Goal: Task Accomplishment & Management: Manage account settings

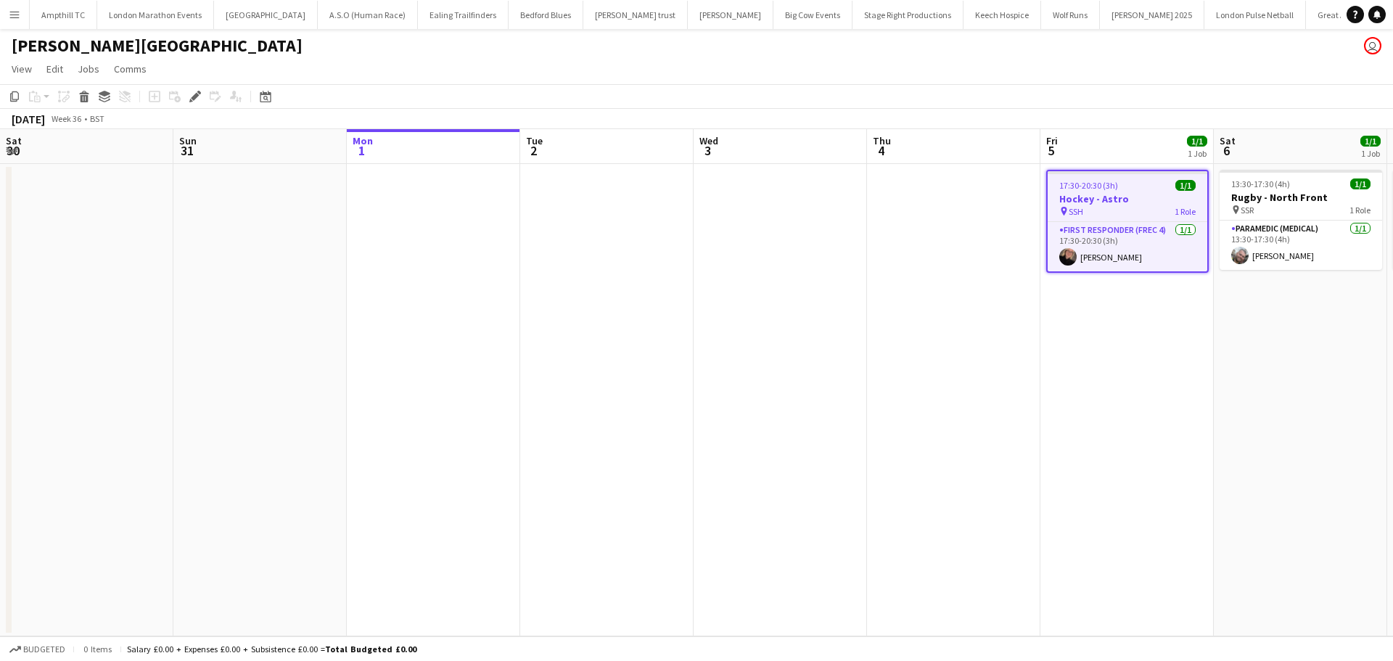
scroll to position [0, 499]
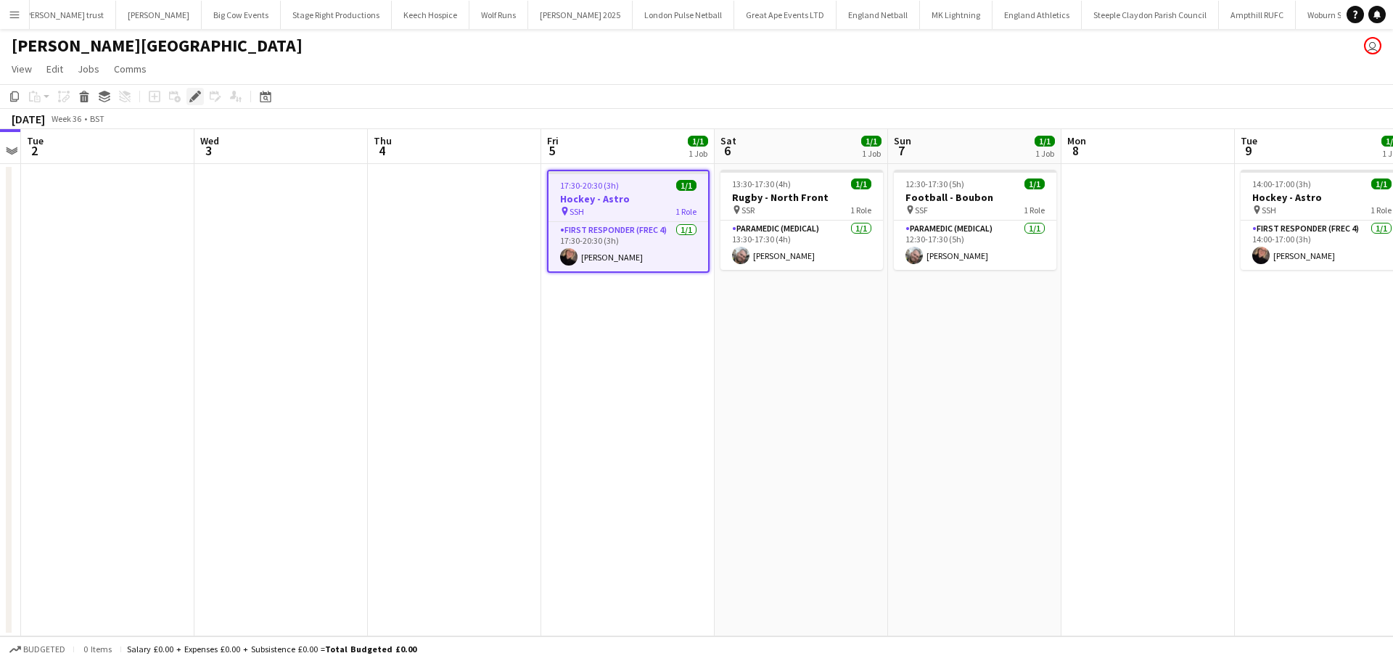
click at [191, 98] on icon at bounding box center [195, 97] width 8 height 8
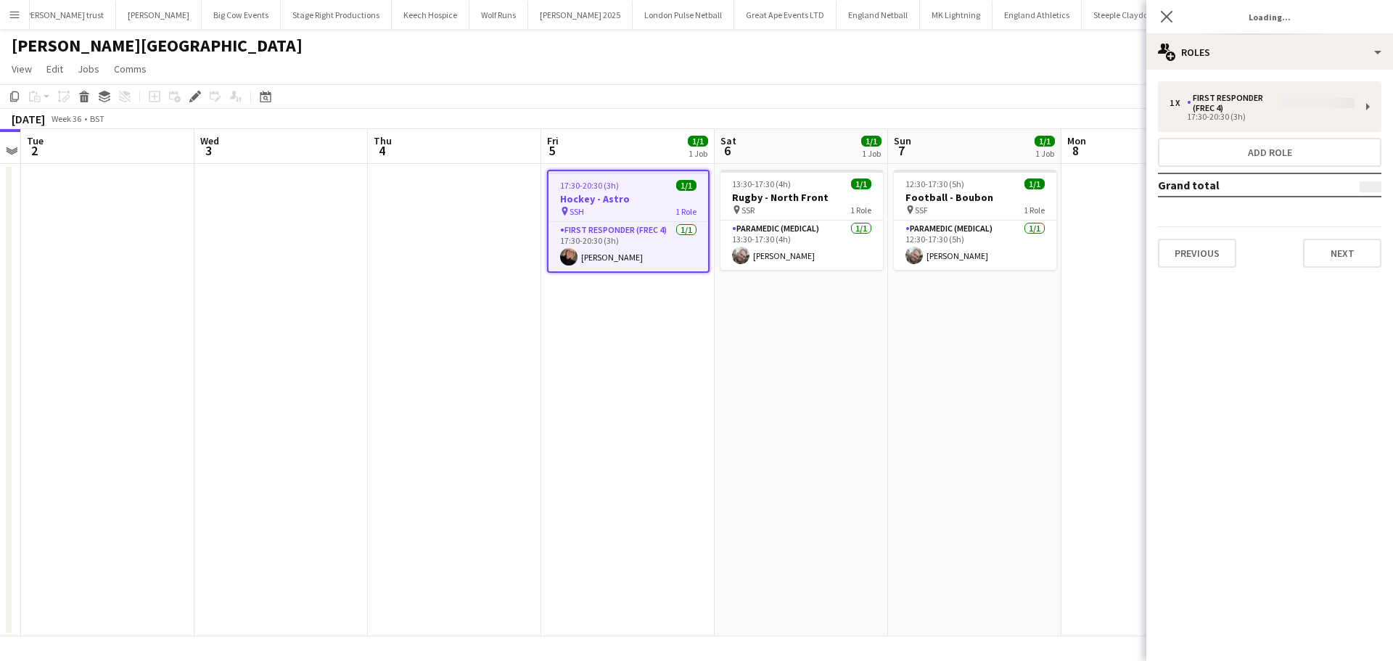
type input "**********"
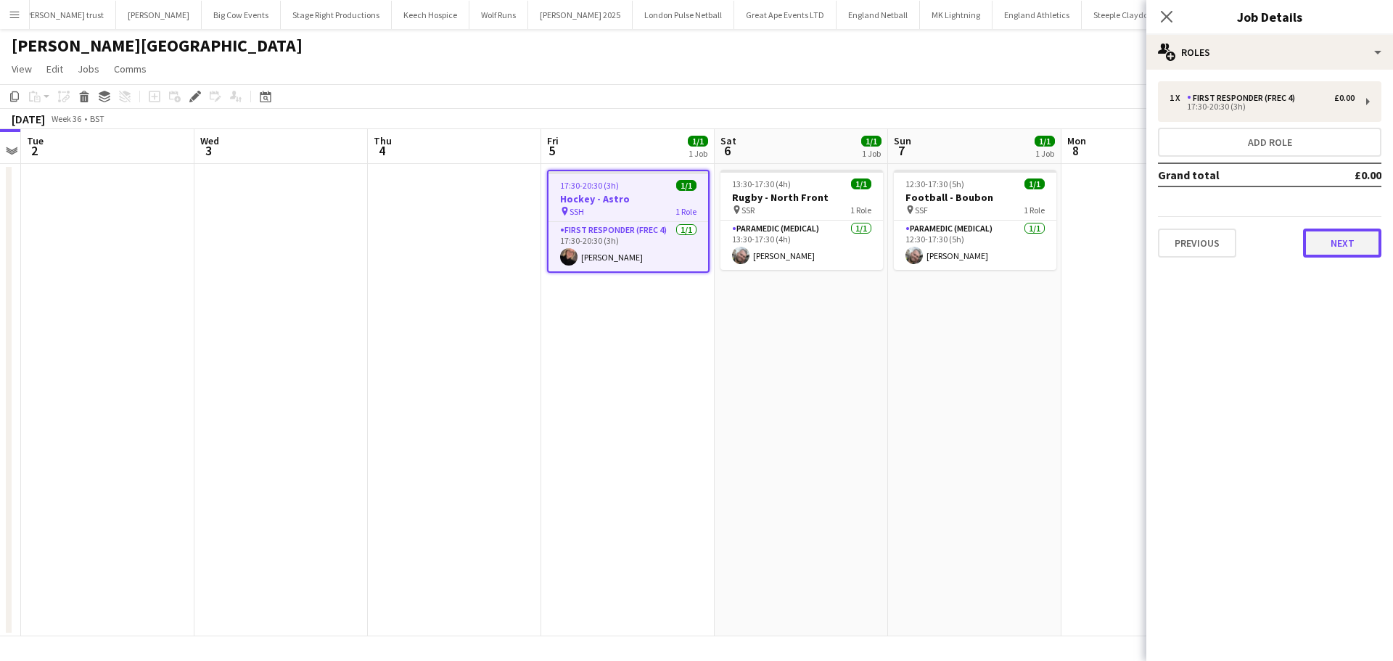
click at [1334, 239] on button "Next" at bounding box center [1342, 242] width 78 height 29
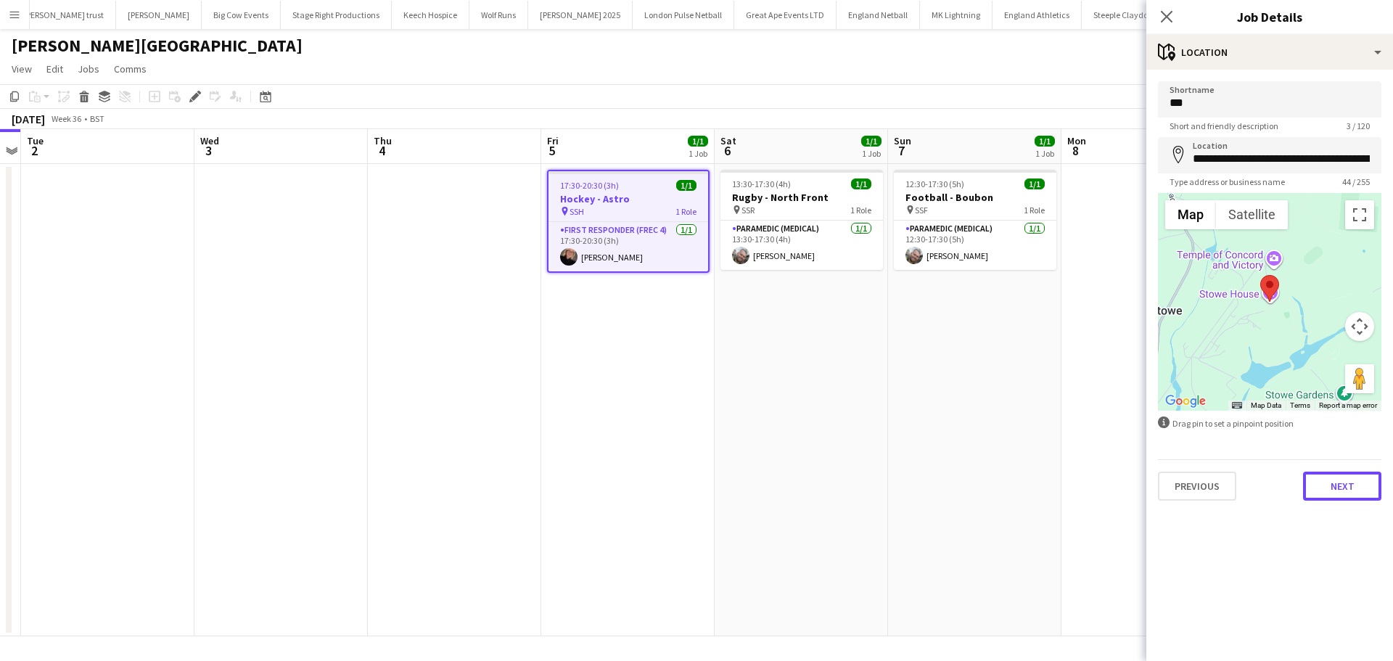
drag, startPoint x: 1348, startPoint y: 479, endPoint x: 1339, endPoint y: 485, distance: 10.5
click at [1348, 479] on button "Next" at bounding box center [1342, 485] width 78 height 29
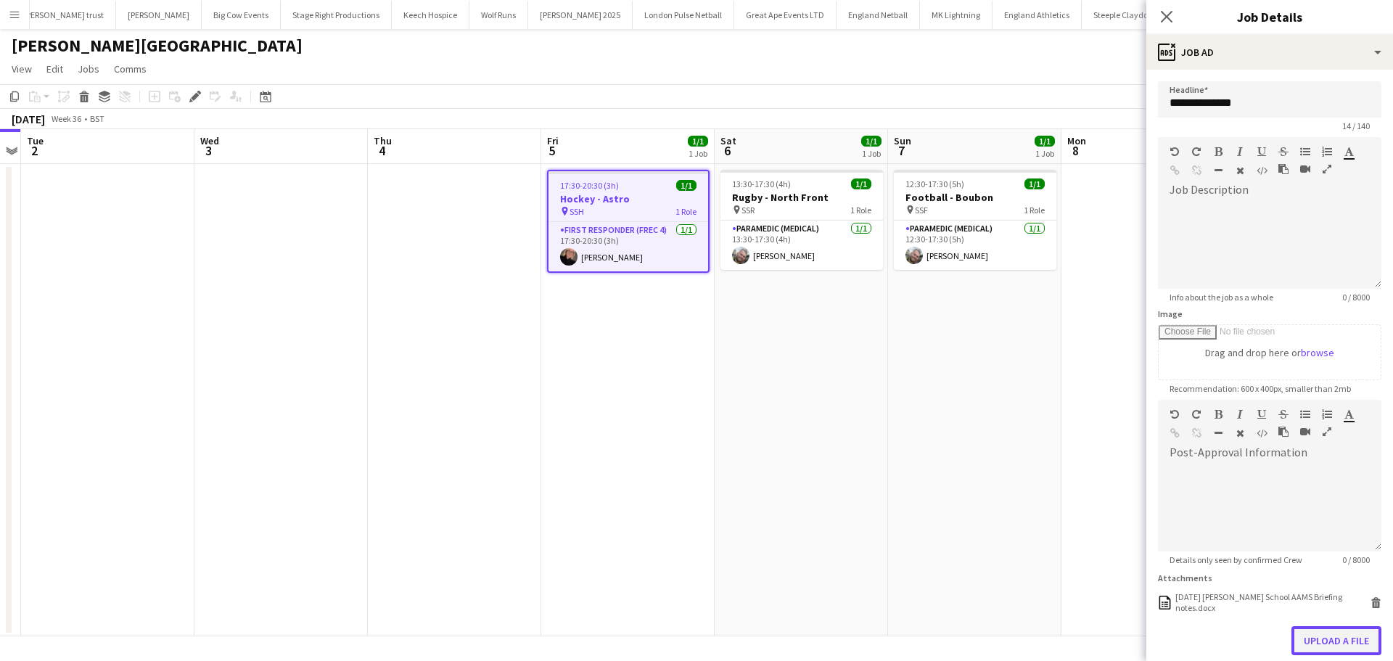
click at [1340, 634] on button "Upload a file" at bounding box center [1336, 640] width 90 height 29
click at [1372, 604] on icon at bounding box center [1375, 604] width 7 height 7
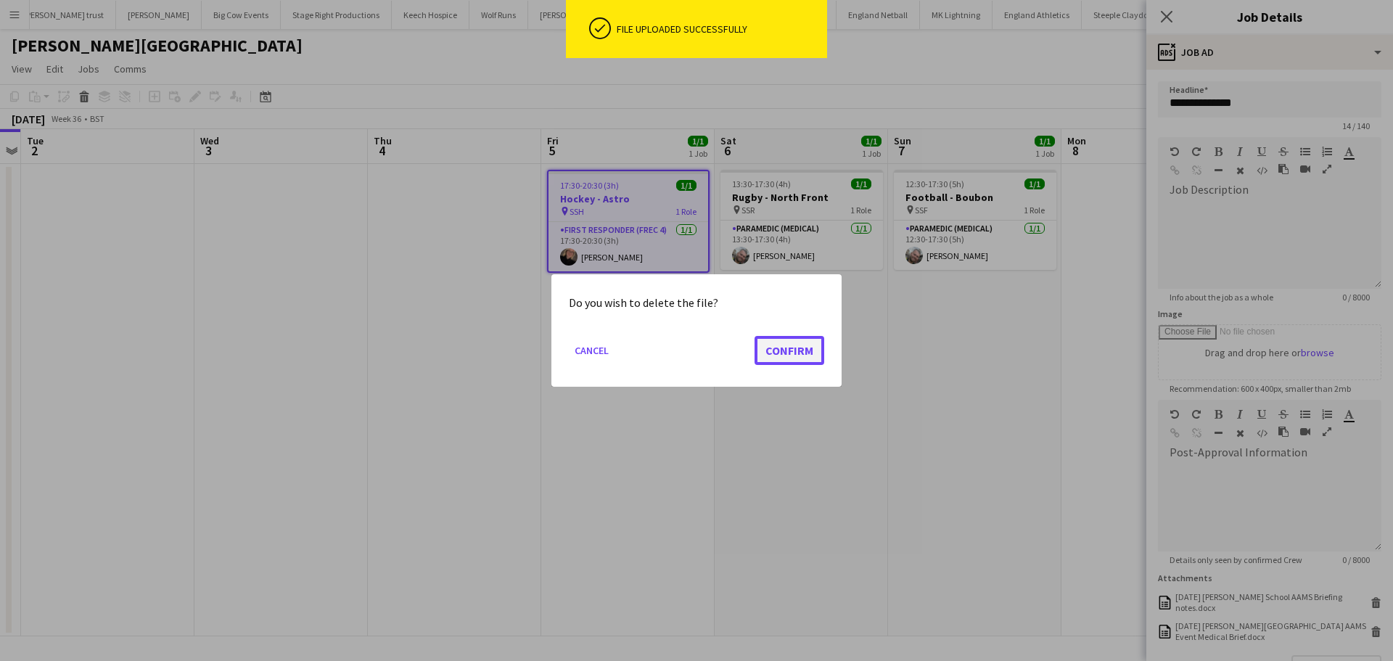
click at [781, 345] on button "Confirm" at bounding box center [789, 350] width 70 height 29
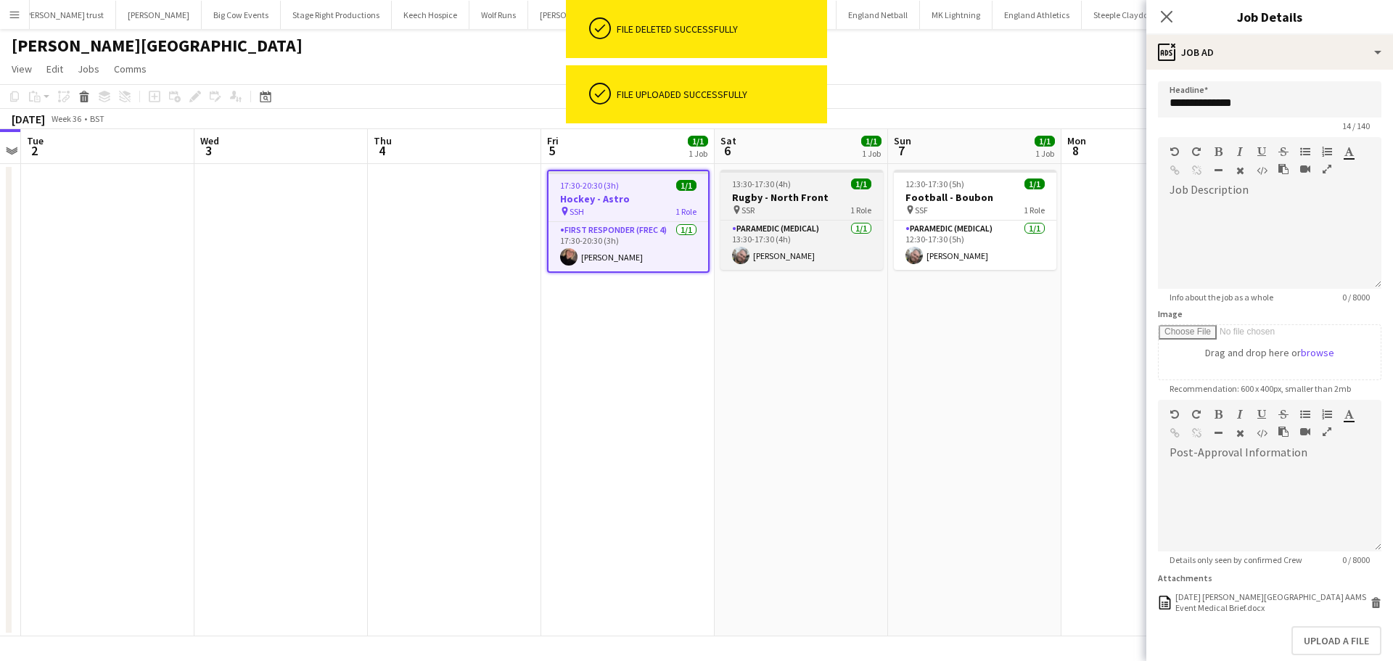
click at [808, 196] on h3 "Rugby - North Front" at bounding box center [801, 197] width 162 height 13
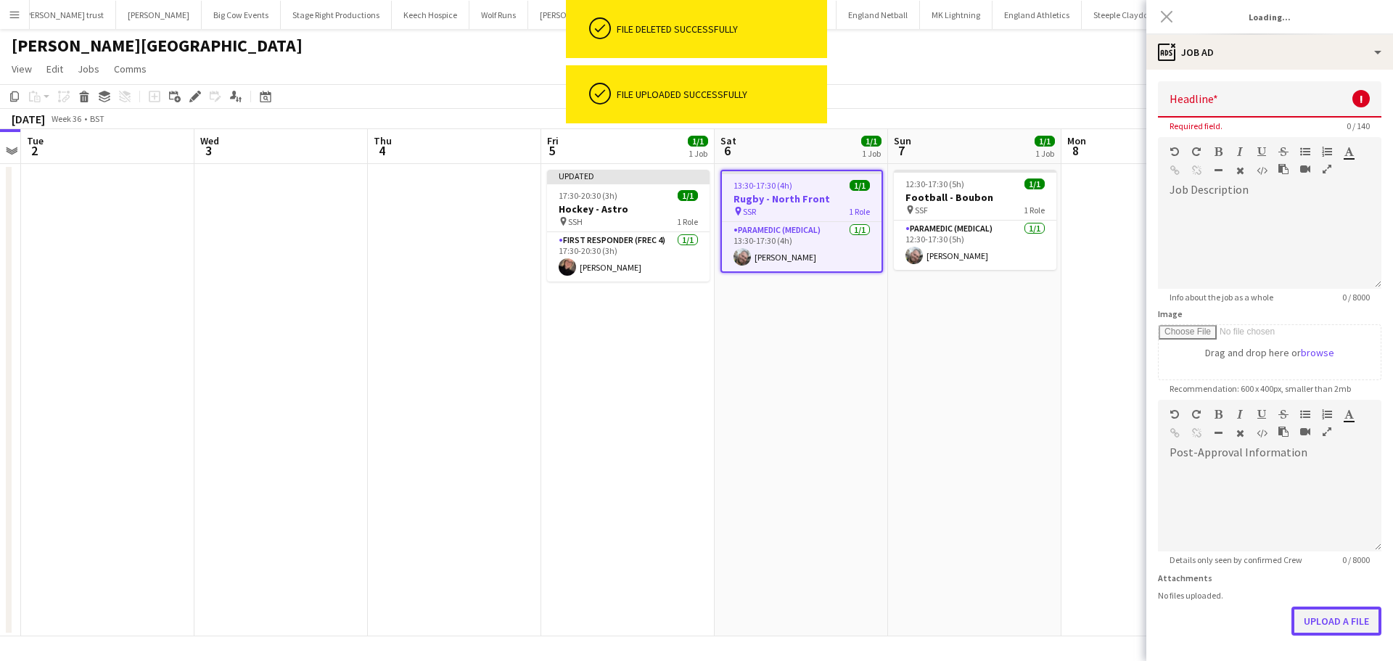
click at [1335, 627] on button "Upload a file" at bounding box center [1336, 620] width 90 height 29
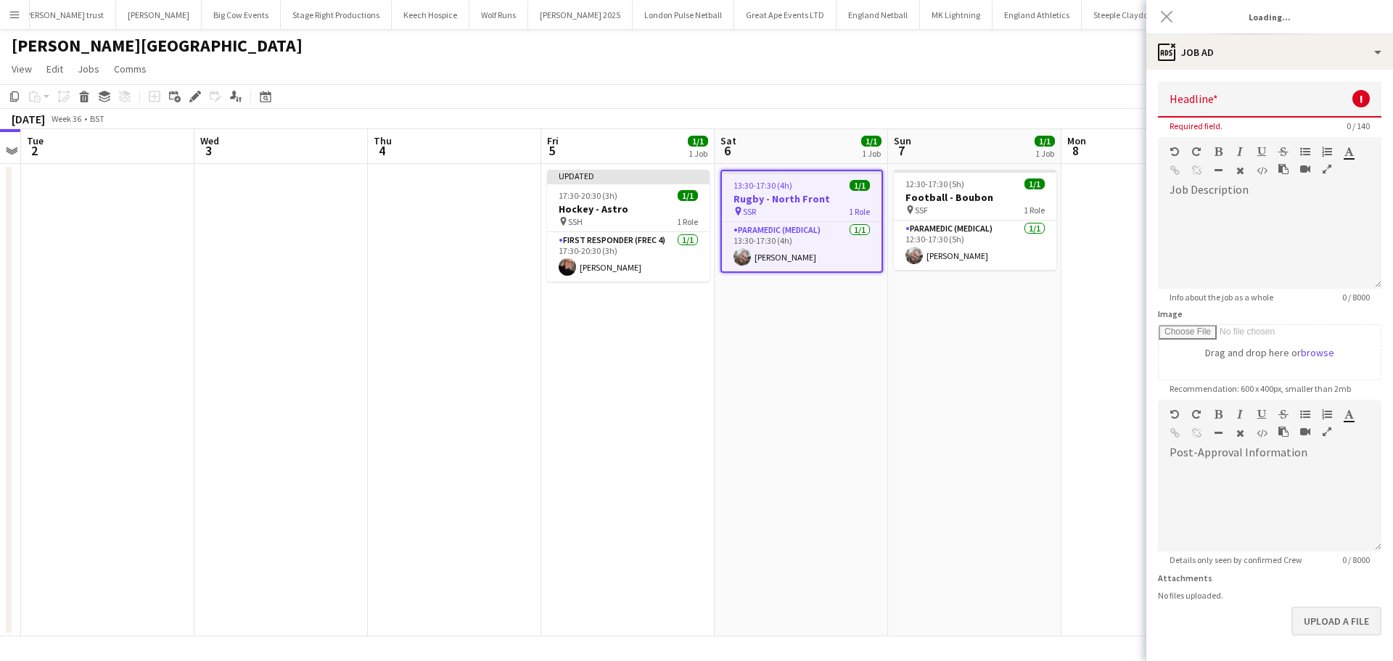
type input "**********"
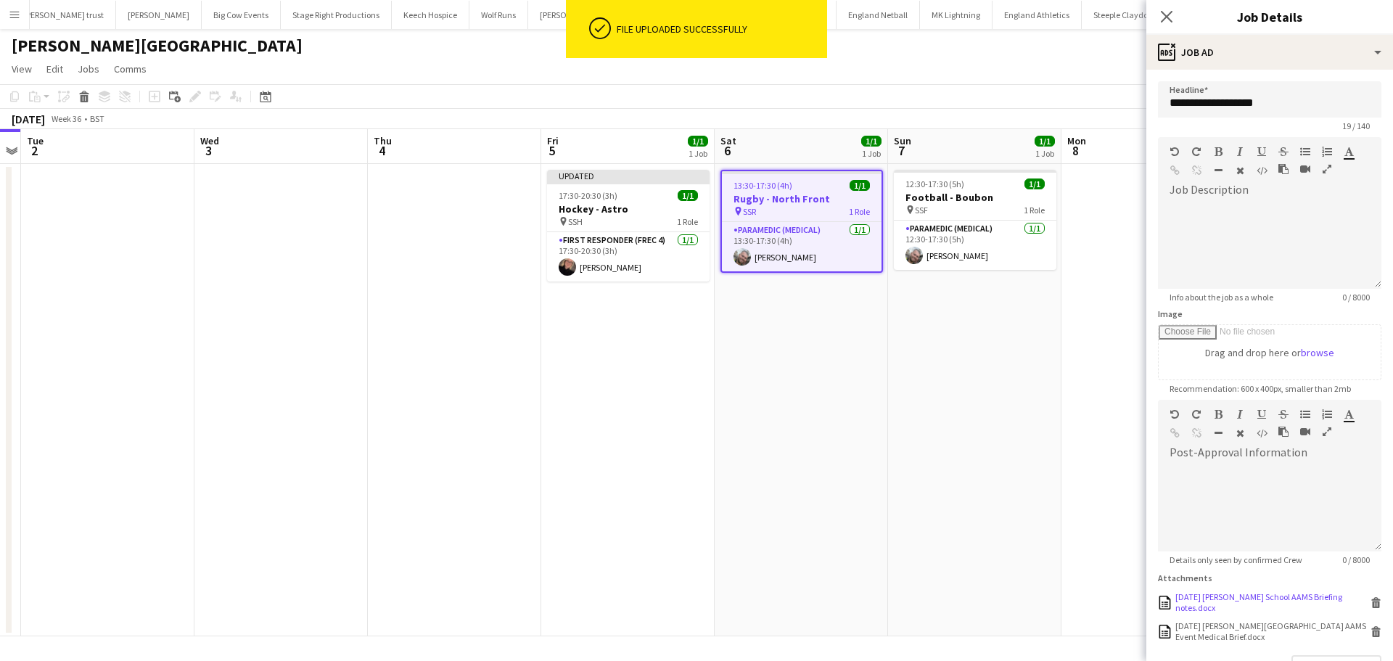
click at [1372, 606] on icon at bounding box center [1375, 604] width 7 height 7
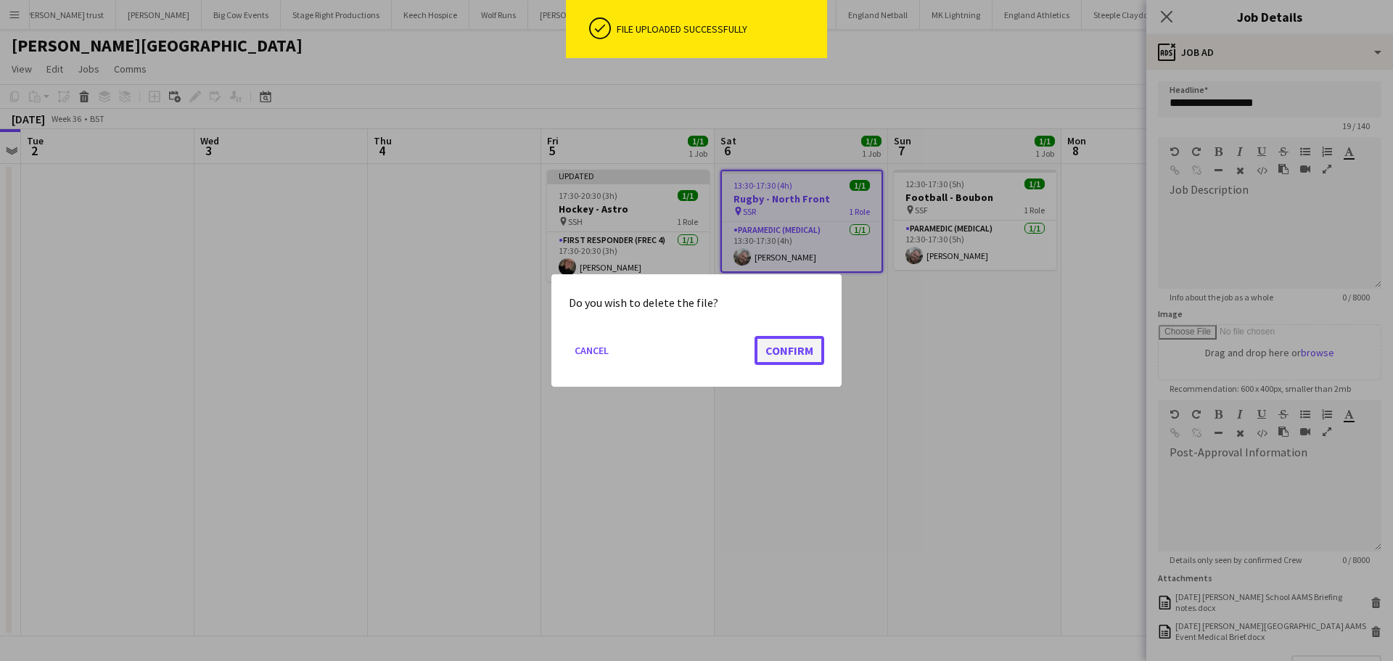
click at [767, 352] on button "Confirm" at bounding box center [789, 350] width 70 height 29
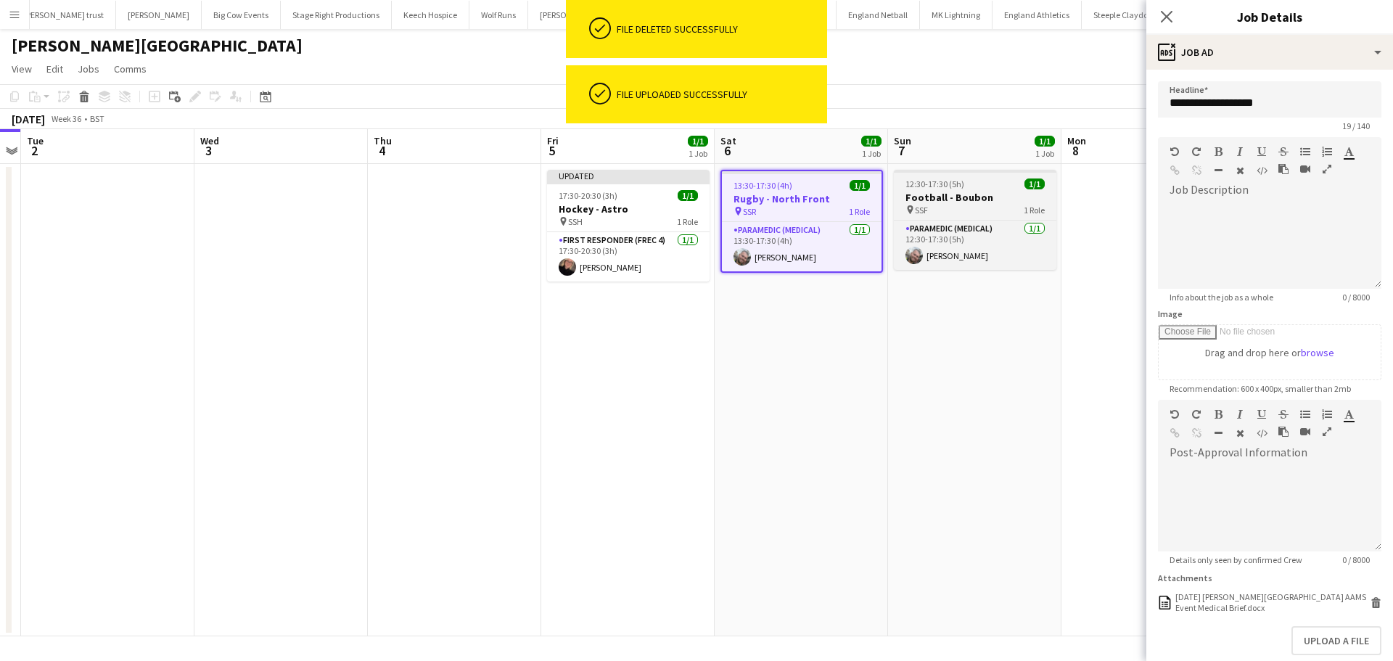
click at [945, 205] on div "pin SSF 1 Role" at bounding box center [975, 210] width 162 height 12
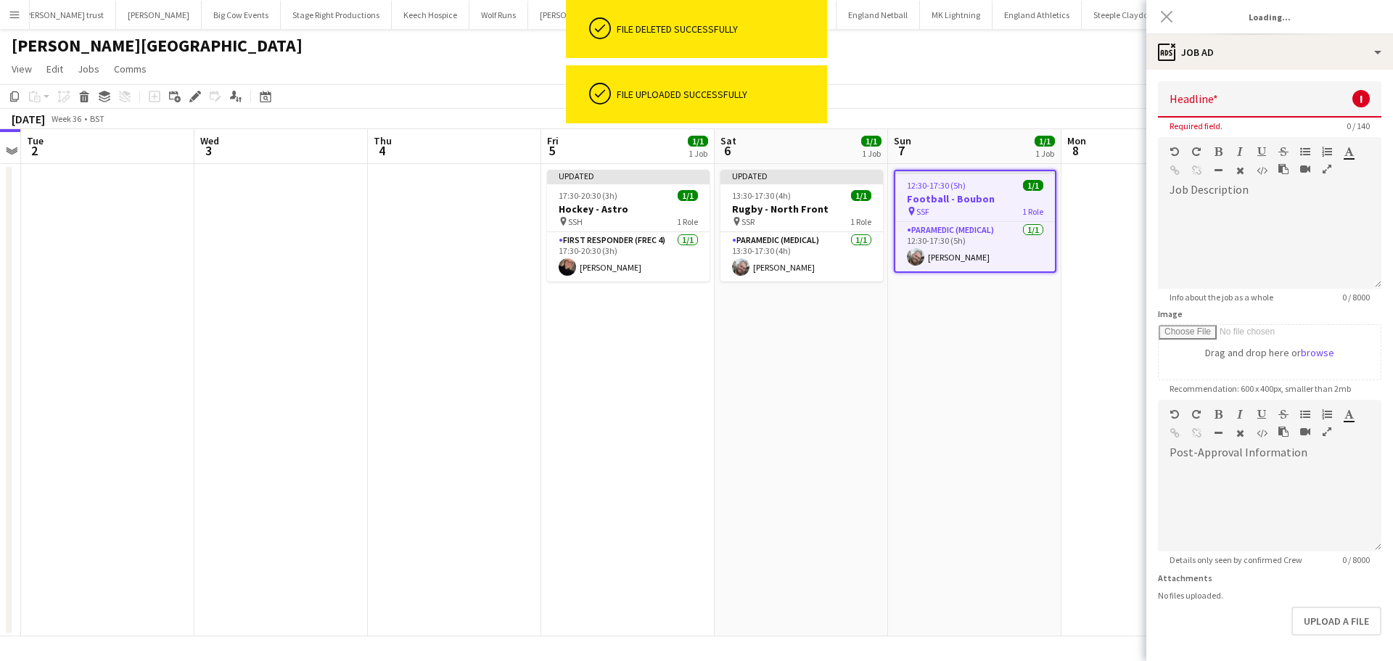
type input "**********"
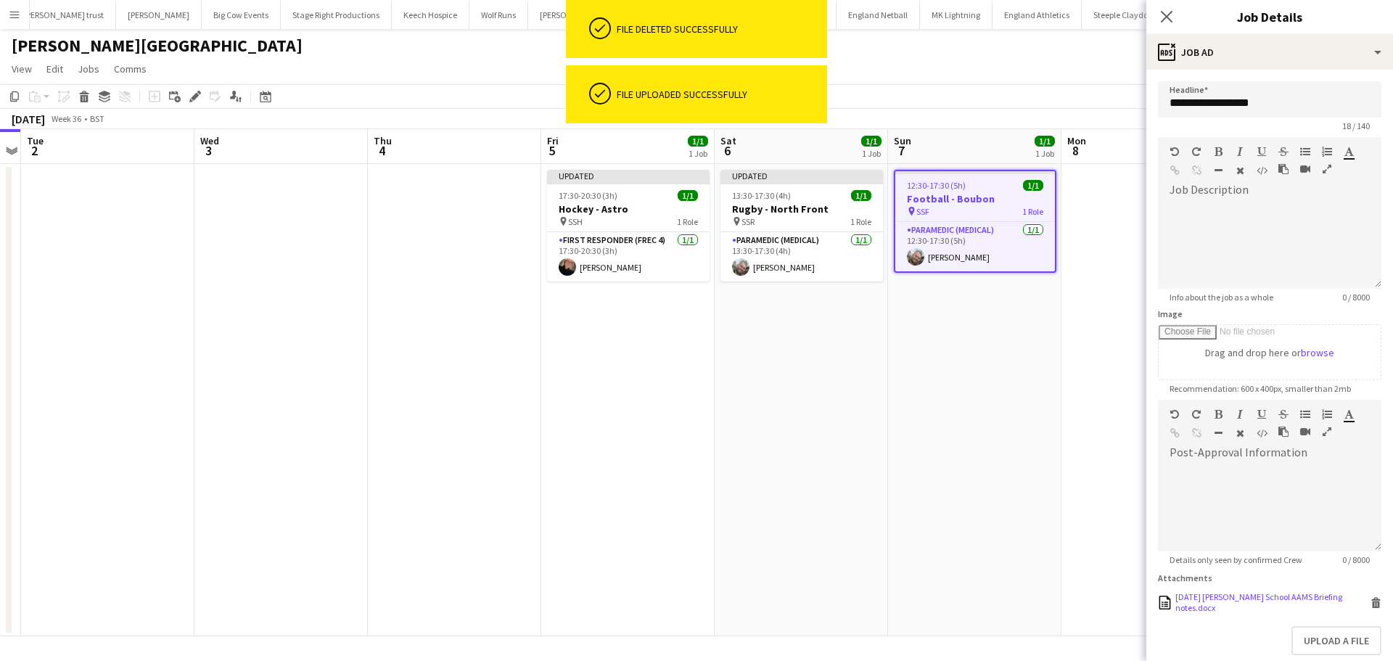
click at [1372, 607] on icon at bounding box center [1375, 604] width 7 height 7
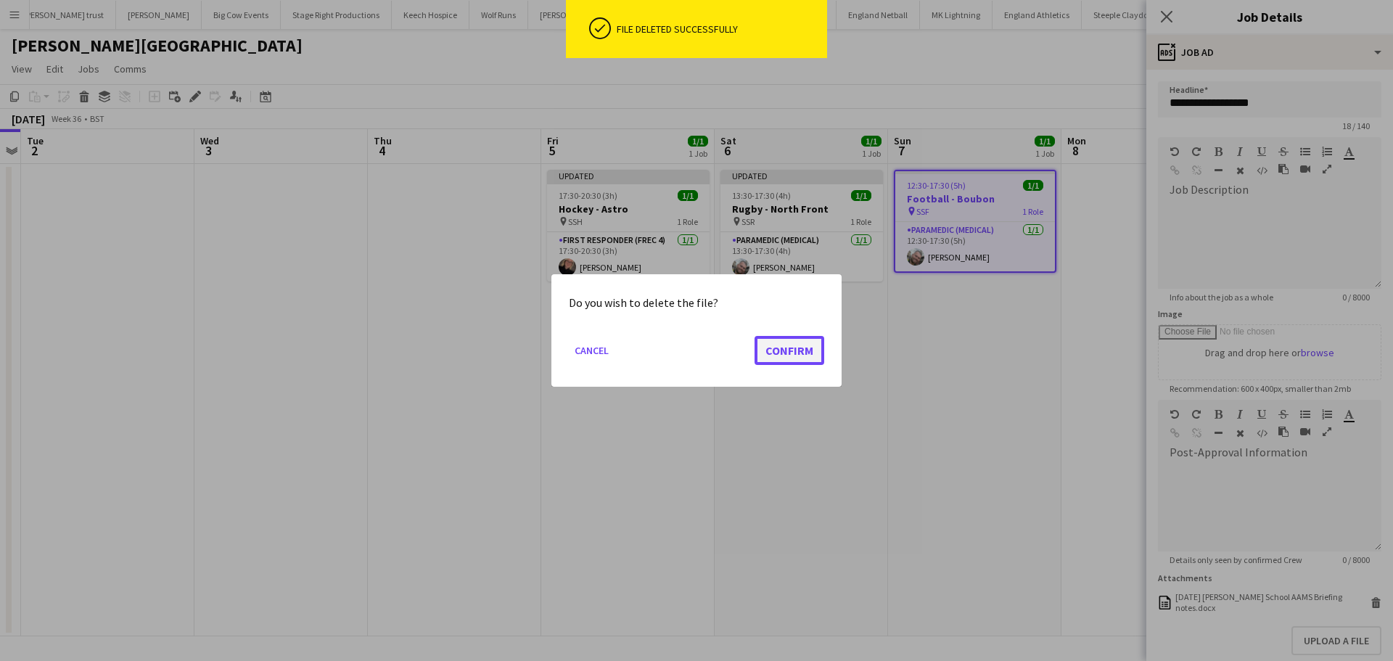
click at [810, 347] on button "Confirm" at bounding box center [789, 350] width 70 height 29
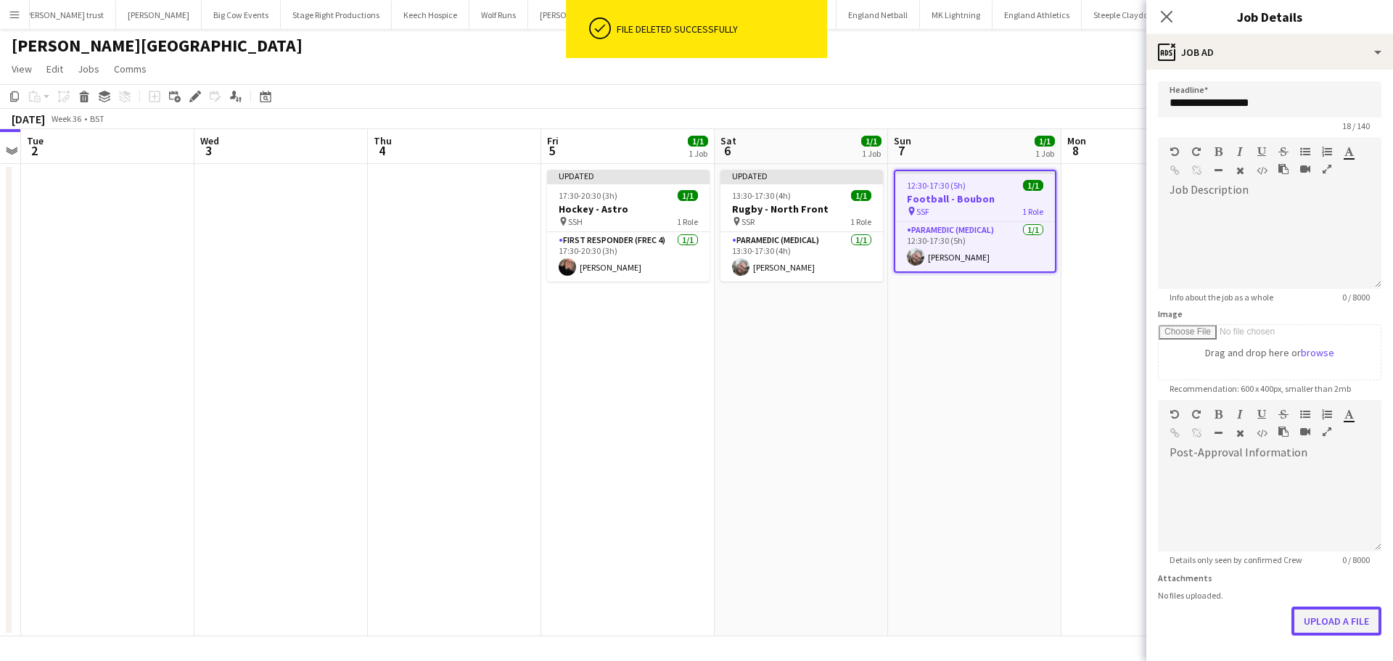
click at [1319, 626] on button "Upload a file" at bounding box center [1336, 620] width 90 height 29
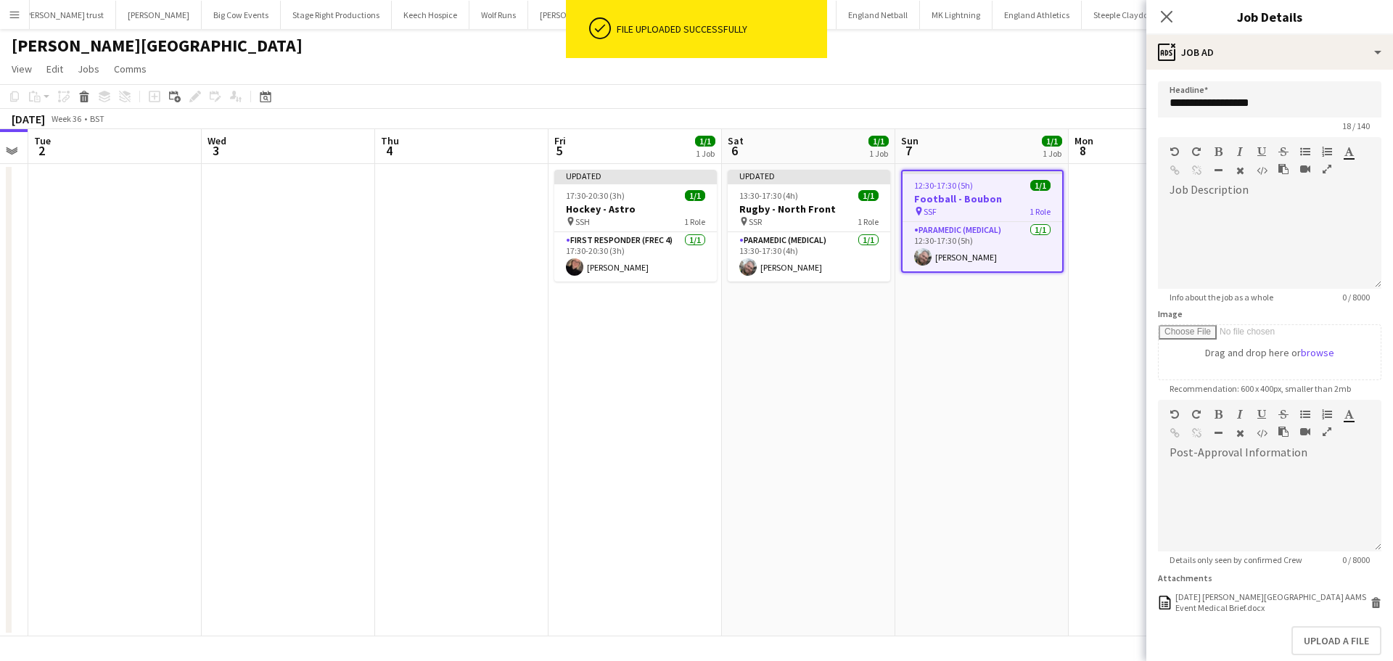
scroll to position [0, 532]
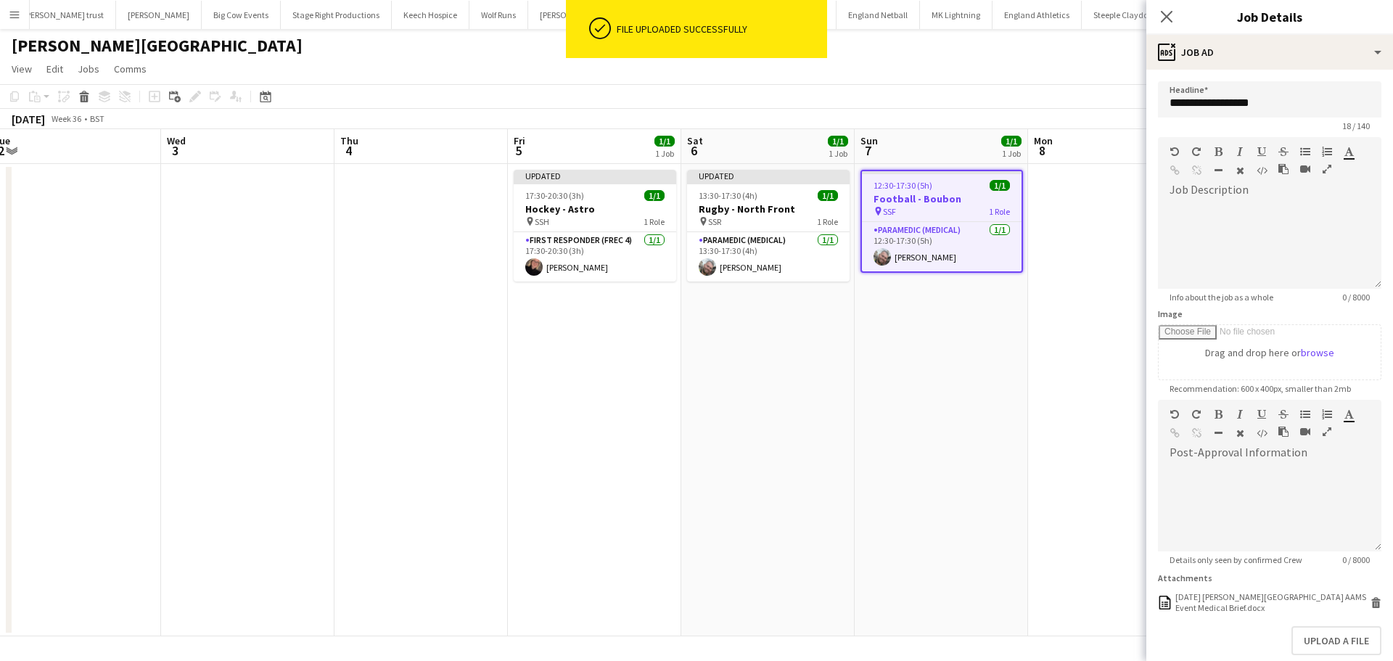
drag, startPoint x: 1018, startPoint y: 314, endPoint x: 717, endPoint y: 313, distance: 300.3
click at [679, 321] on app-calendar-viewport "Sat 30 Sun 31 Mon 1 Tue 2 Wed 3 Thu 4 Fri 5 1/1 1 Job Sat 6 1/1 1 Job Sun 7 1/1…" at bounding box center [696, 382] width 1393 height 507
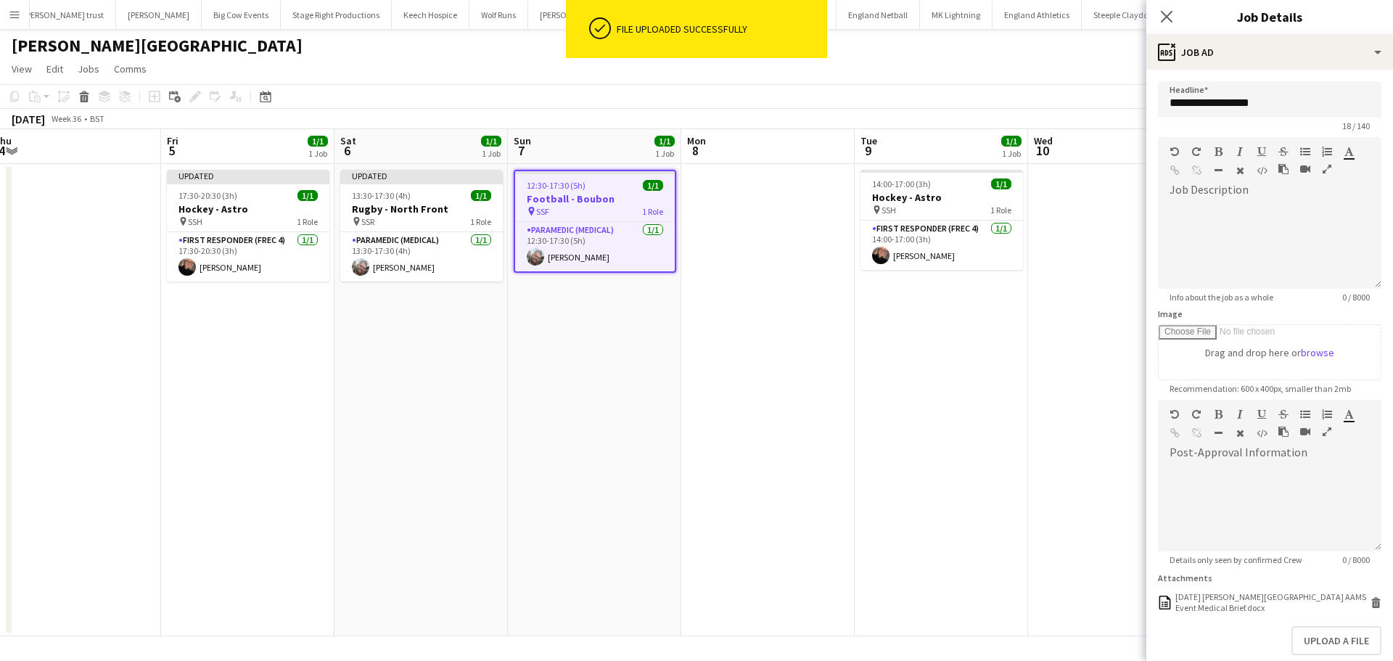
drag, startPoint x: 903, startPoint y: 200, endPoint x: 1043, endPoint y: 296, distance: 169.6
click at [903, 199] on h3 "Hockey - Astro" at bounding box center [941, 197] width 162 height 13
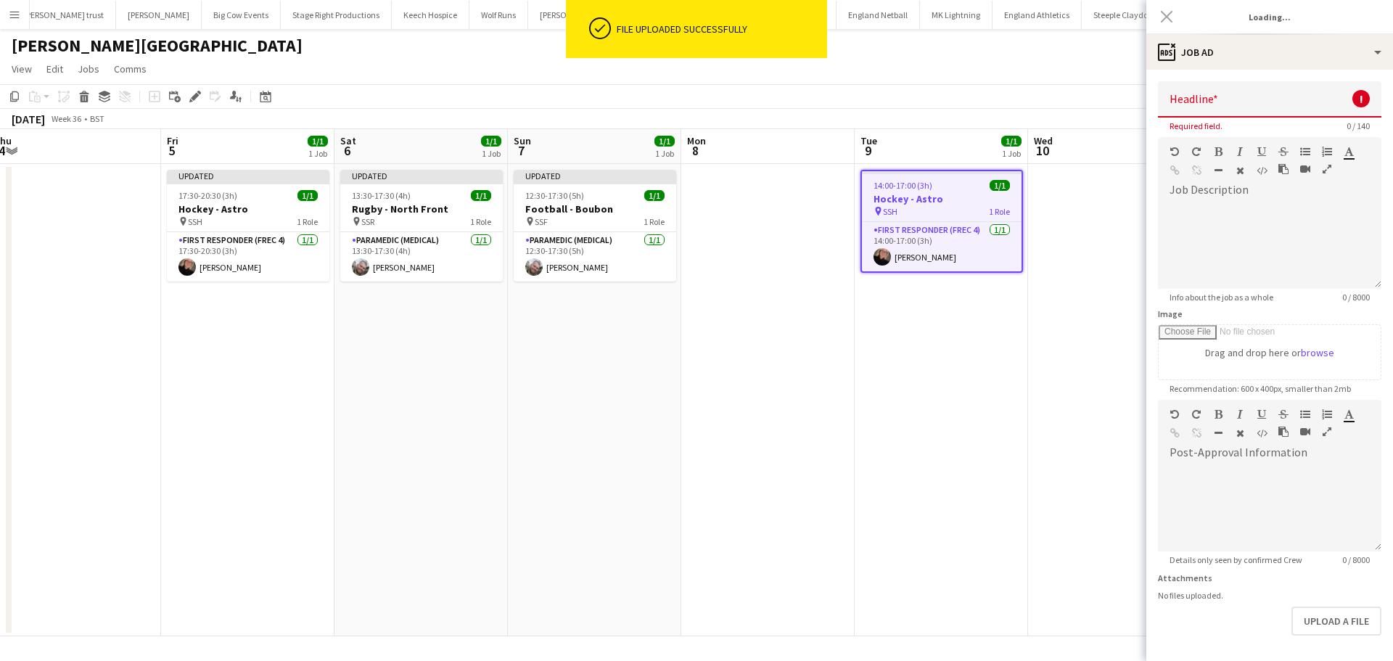
type input "**********"
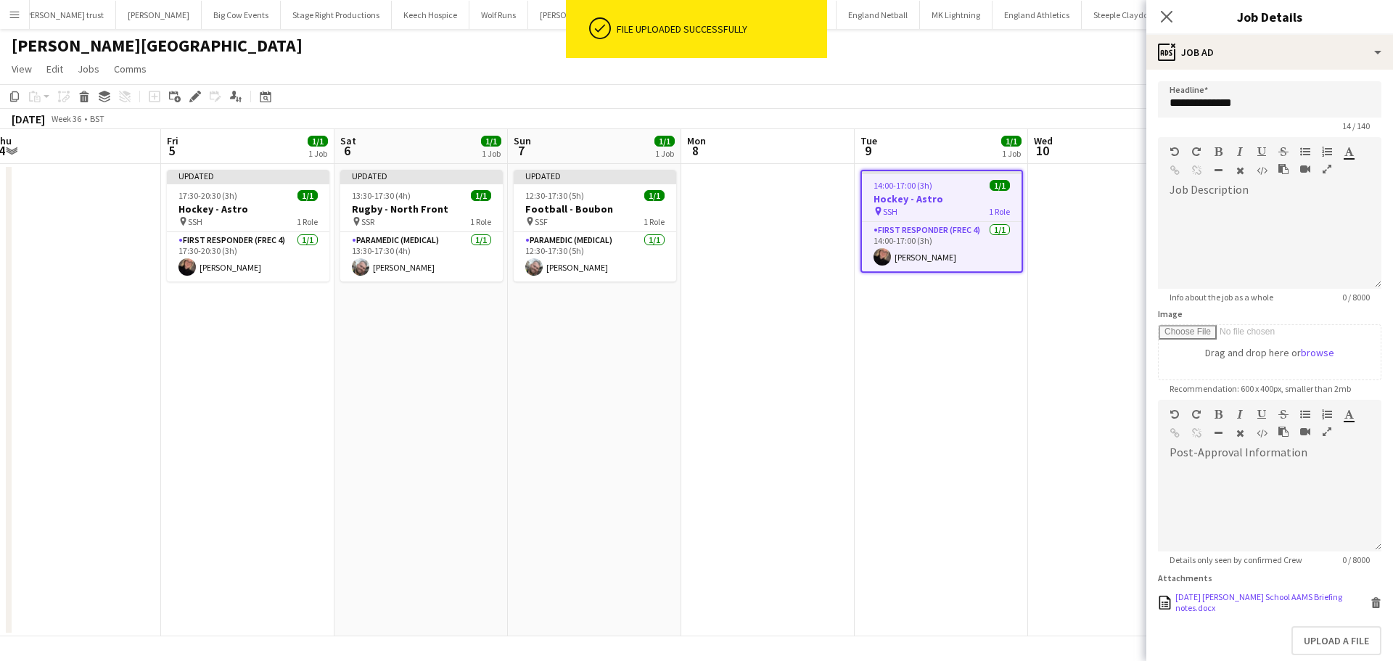
click at [1370, 604] on icon "Delete" at bounding box center [1375, 602] width 11 height 11
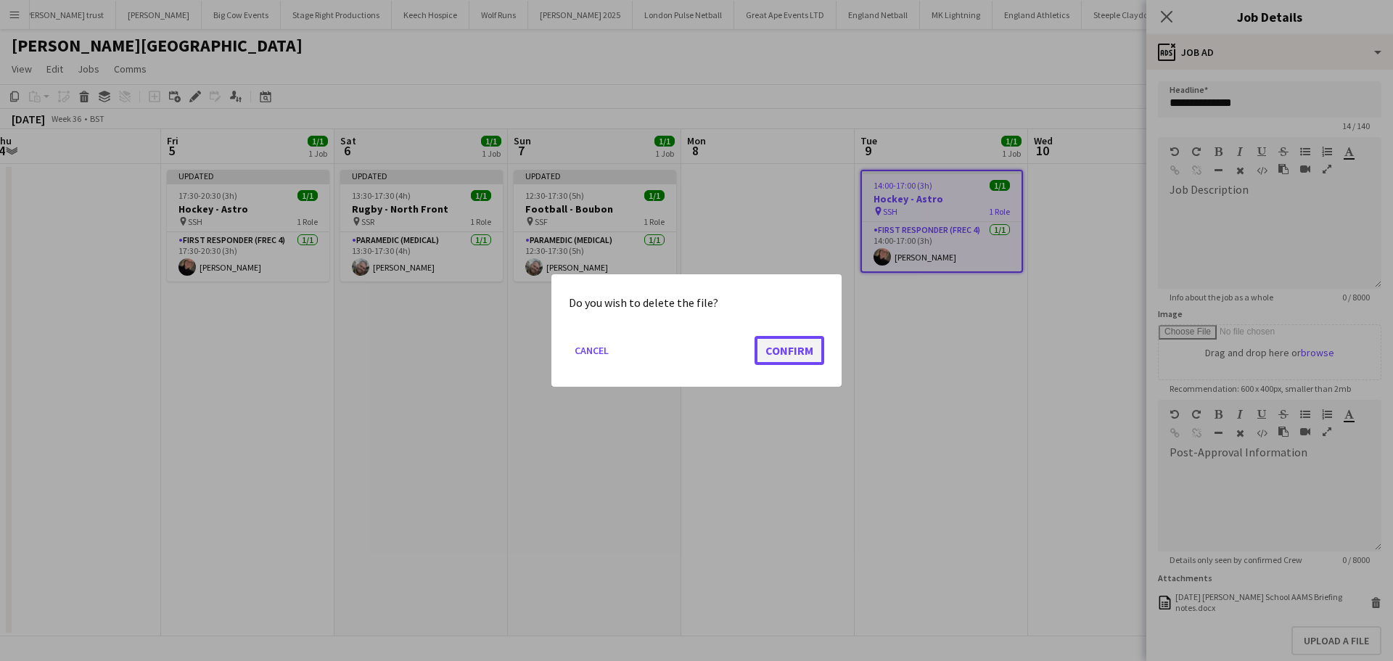
click at [788, 353] on button "Confirm" at bounding box center [789, 350] width 70 height 29
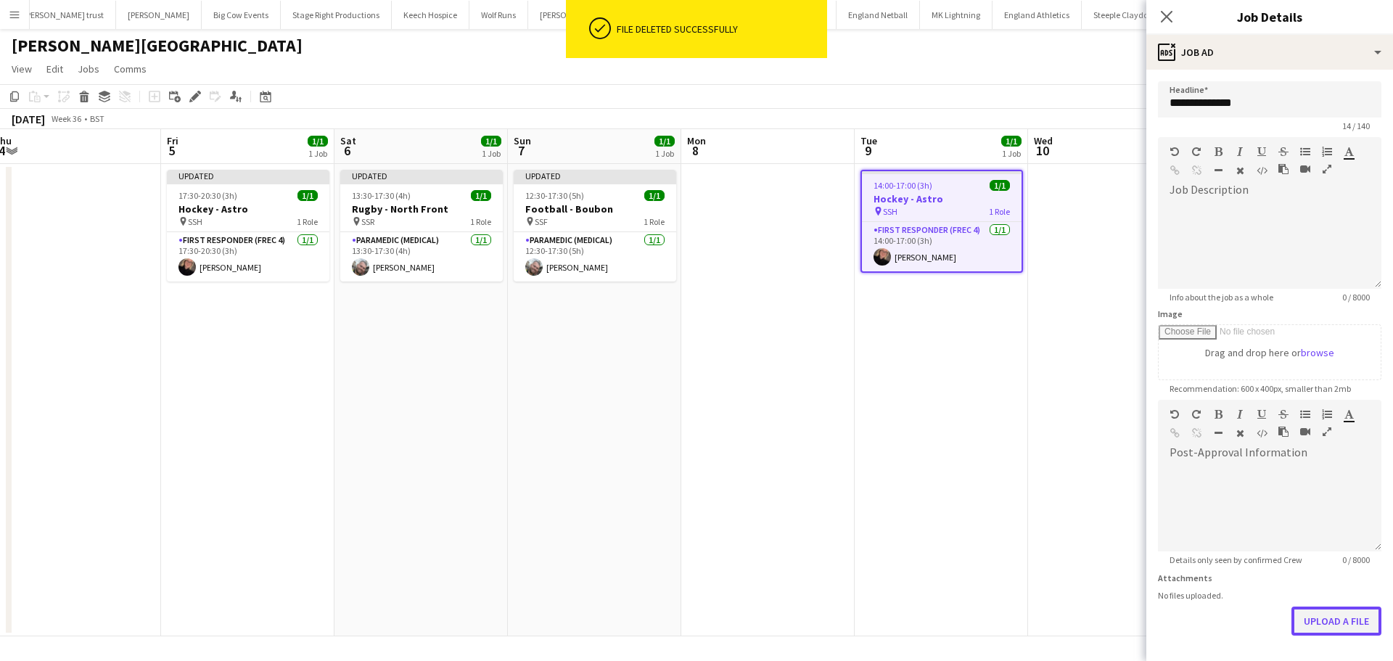
click at [1305, 617] on button "Upload a file" at bounding box center [1336, 620] width 90 height 29
drag, startPoint x: 1163, startPoint y: 15, endPoint x: 1109, endPoint y: 137, distance: 133.2
click at [1163, 15] on icon "Close pop-in" at bounding box center [1167, 17] width 12 height 12
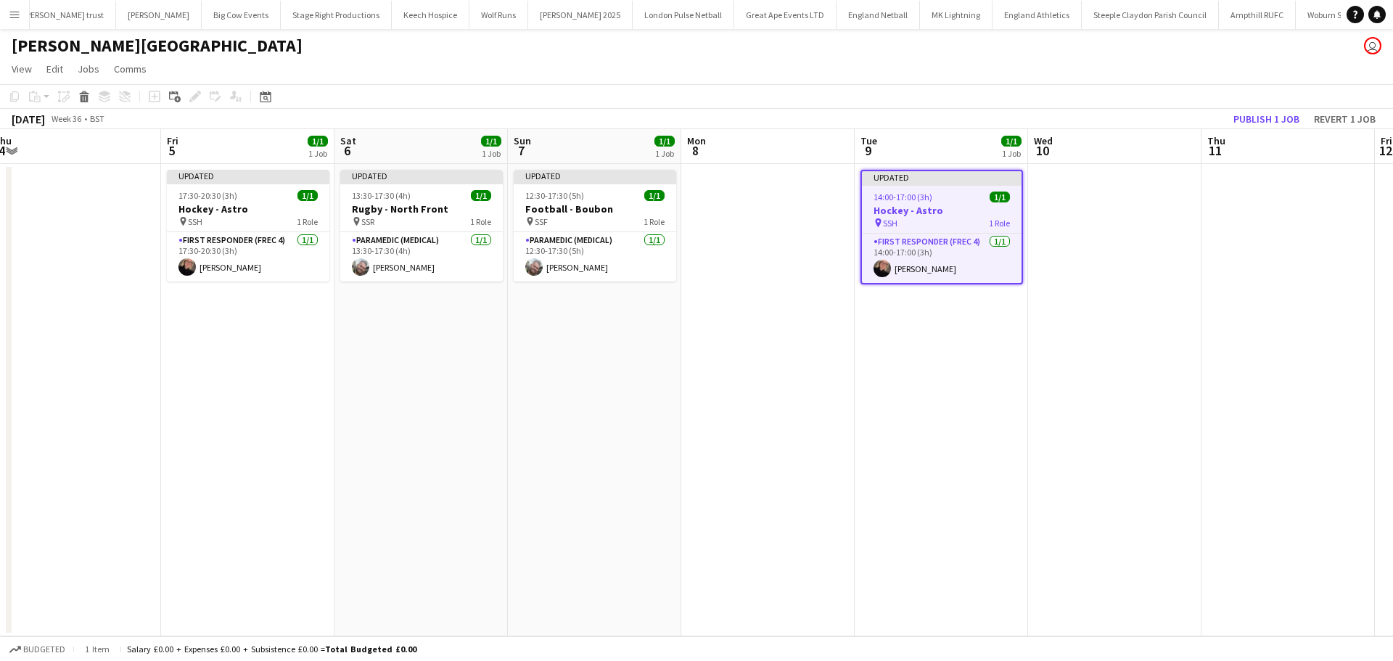
click at [947, 321] on app-date-cell "Updated 14:00-17:00 (3h) 1/1 Hockey - Astro pin SSH 1 Role First Responder (FRE…" at bounding box center [940, 400] width 173 height 472
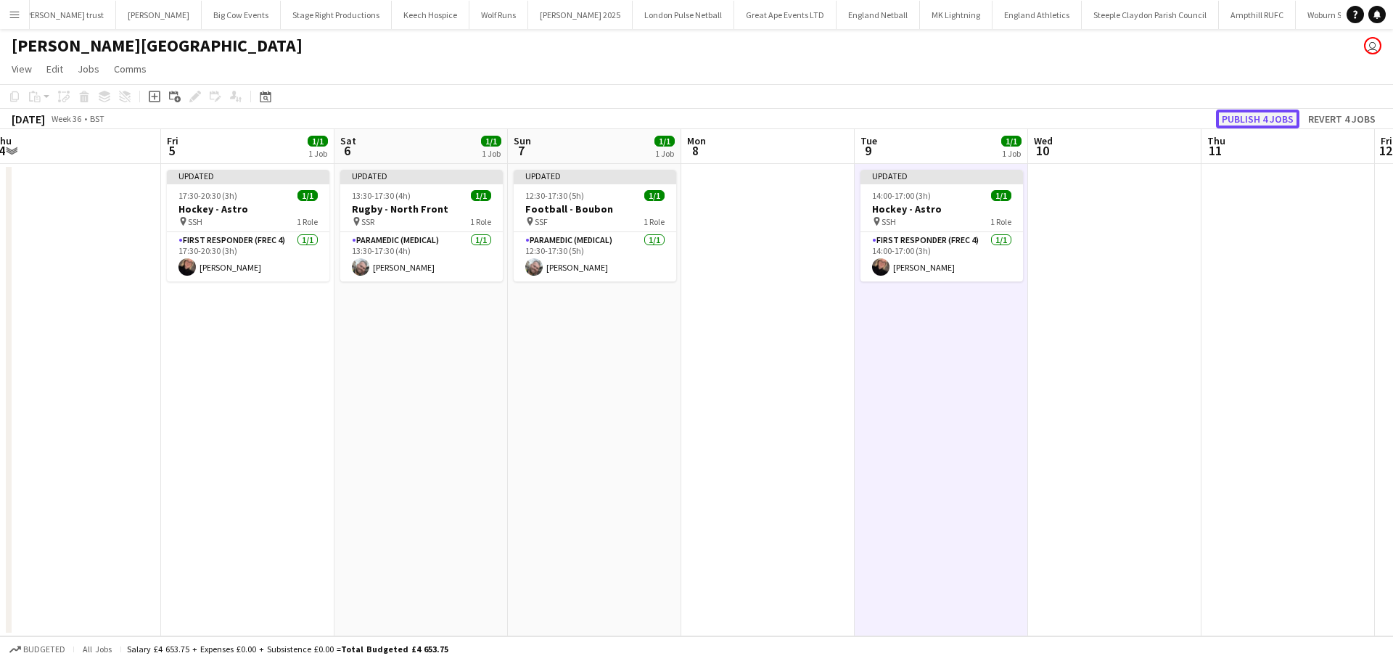
click at [1250, 121] on button "Publish 4 jobs" at bounding box center [1257, 119] width 83 height 19
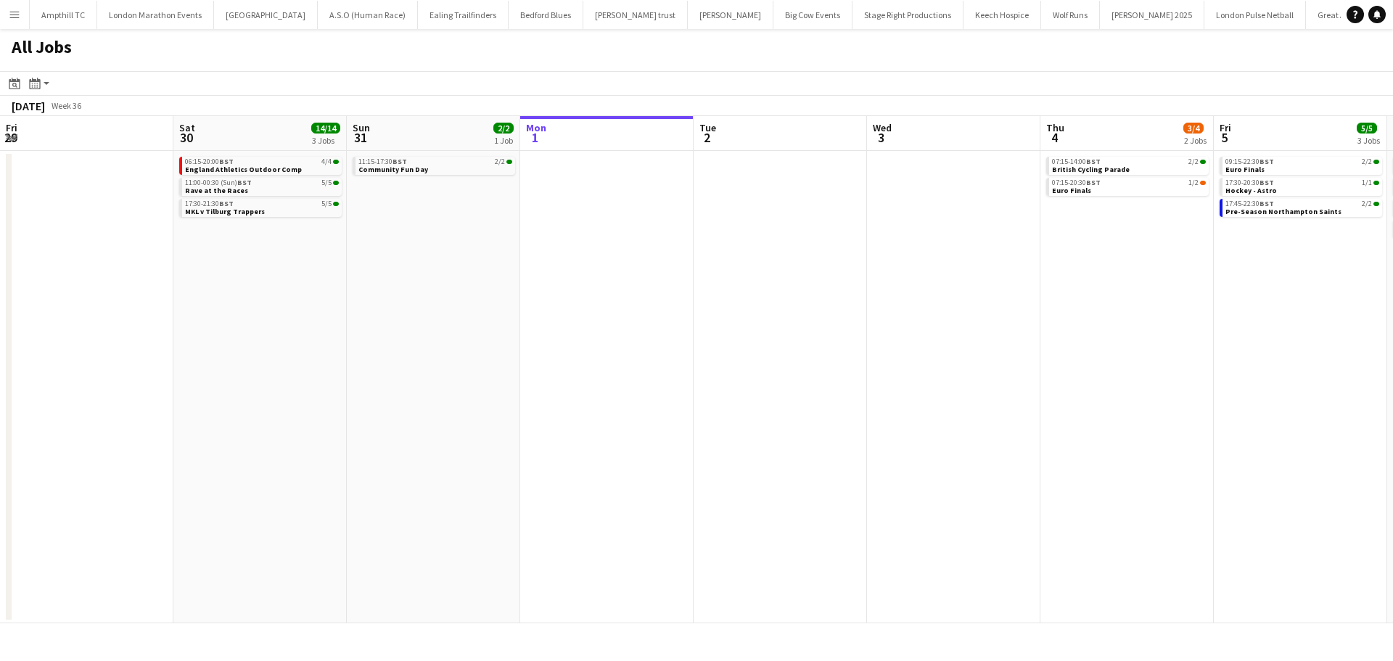
scroll to position [0, 640]
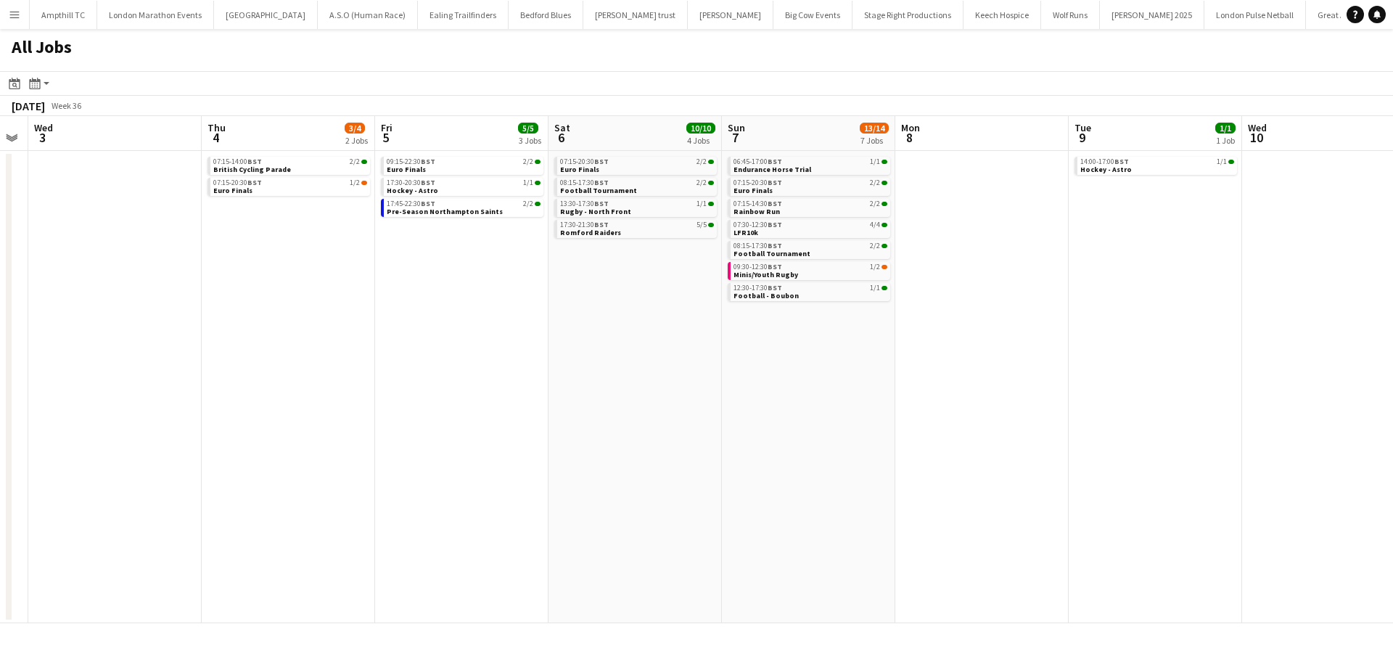
drag, startPoint x: 748, startPoint y: 401, endPoint x: 549, endPoint y: 417, distance: 199.4
click at [549, 417] on app-calendar-viewport "Sun 31 2/2 1 Job Mon 1 Tue 2 Wed 3 Thu 4 3/4 2 Jobs Fri 5 5/5 3 Jobs Sat 6 10/1…" at bounding box center [696, 369] width 1393 height 507
